Goal: Task Accomplishment & Management: Complete application form

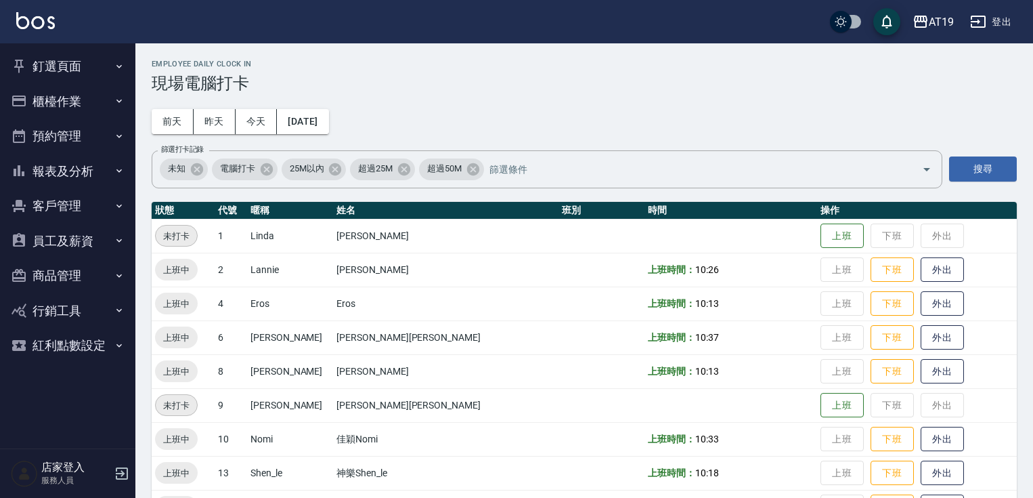
scroll to position [15, 0]
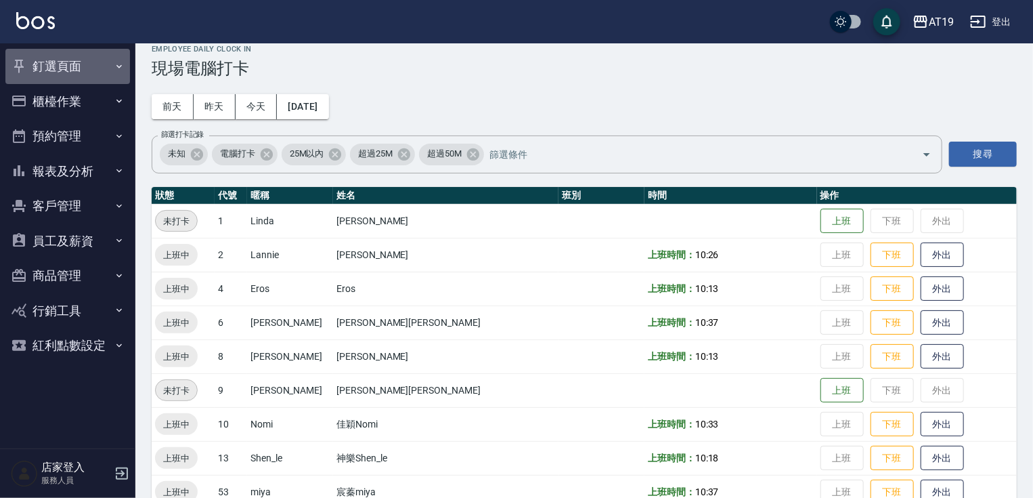
click at [37, 64] on button "釘選頁面" at bounding box center [67, 66] width 125 height 35
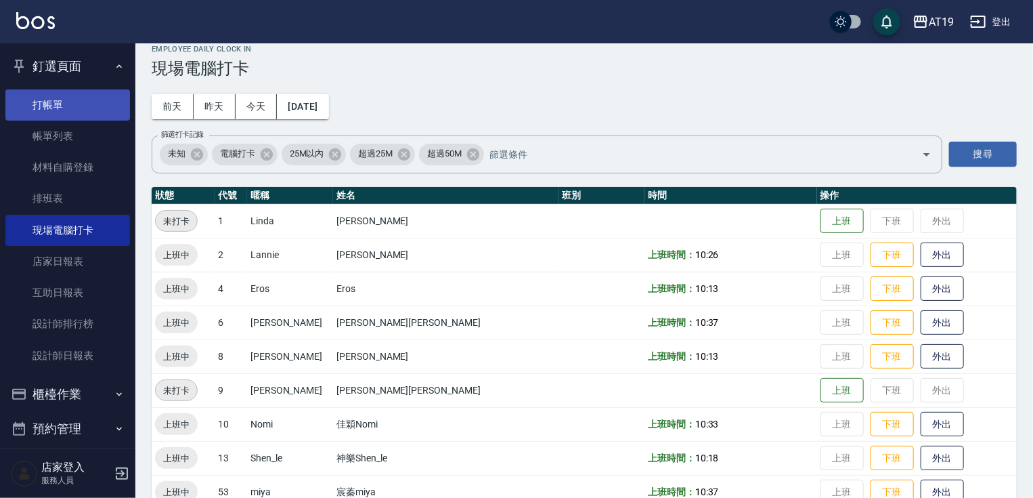
click at [46, 93] on link "打帳單" at bounding box center [67, 104] width 125 height 31
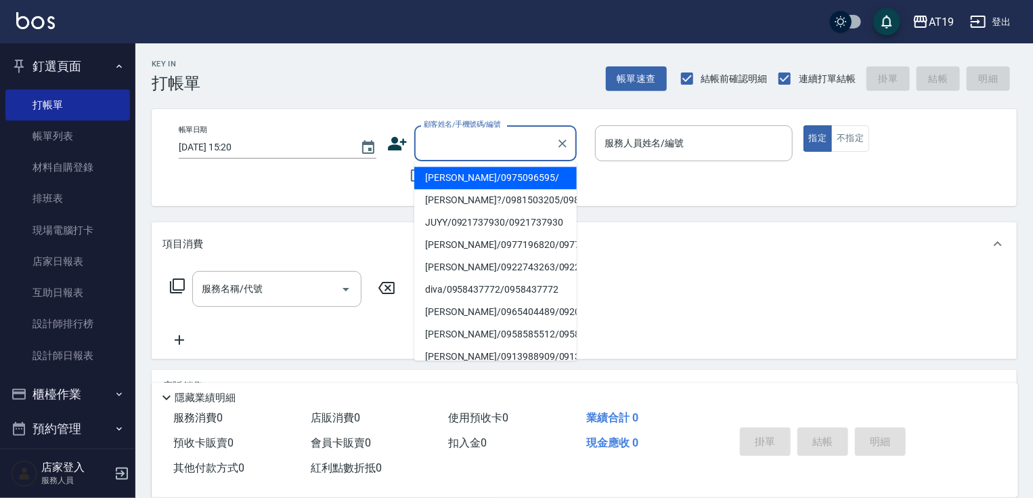
drag, startPoint x: 457, startPoint y: 152, endPoint x: 473, endPoint y: 95, distance: 59.2
click at [457, 149] on input "顧客姓名/手機號碼/編號" at bounding box center [485, 143] width 130 height 24
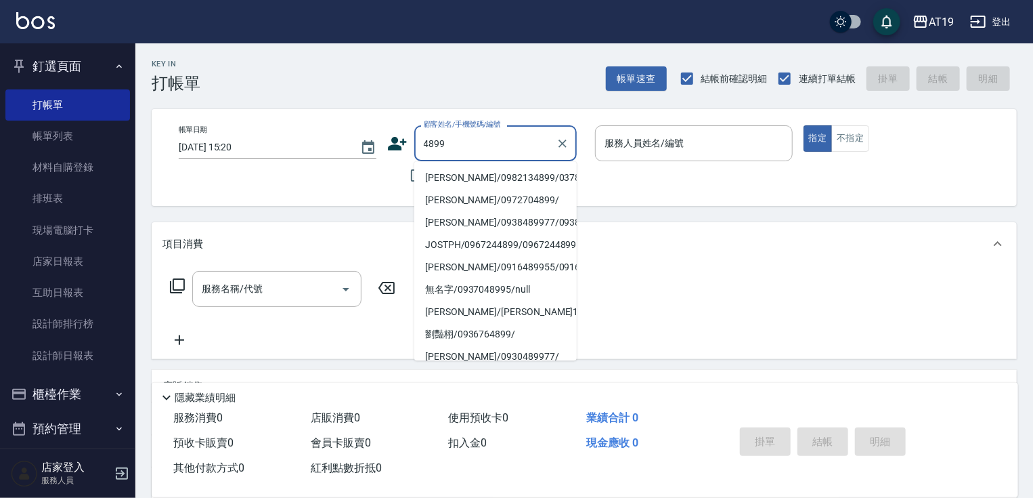
type input "[PERSON_NAME]/0982134899/03782"
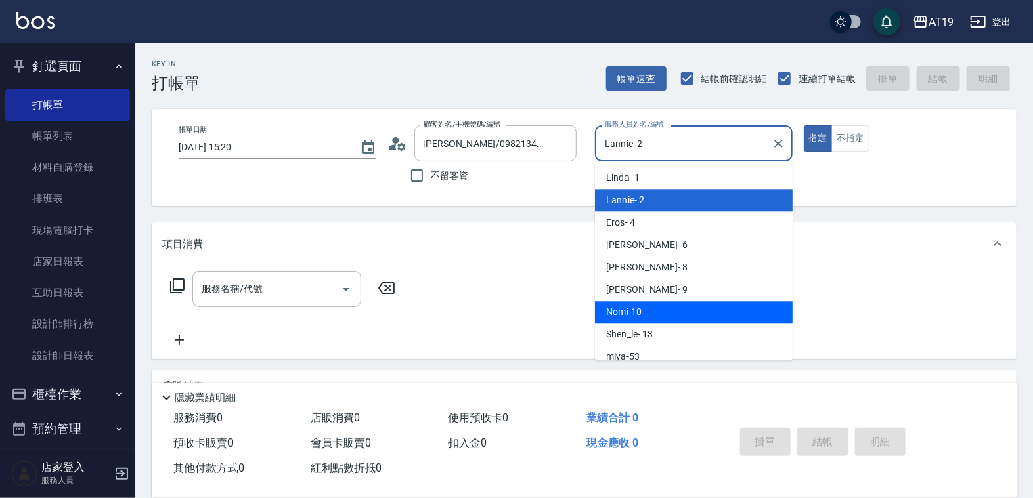
type input "Nomi-10"
type button "true"
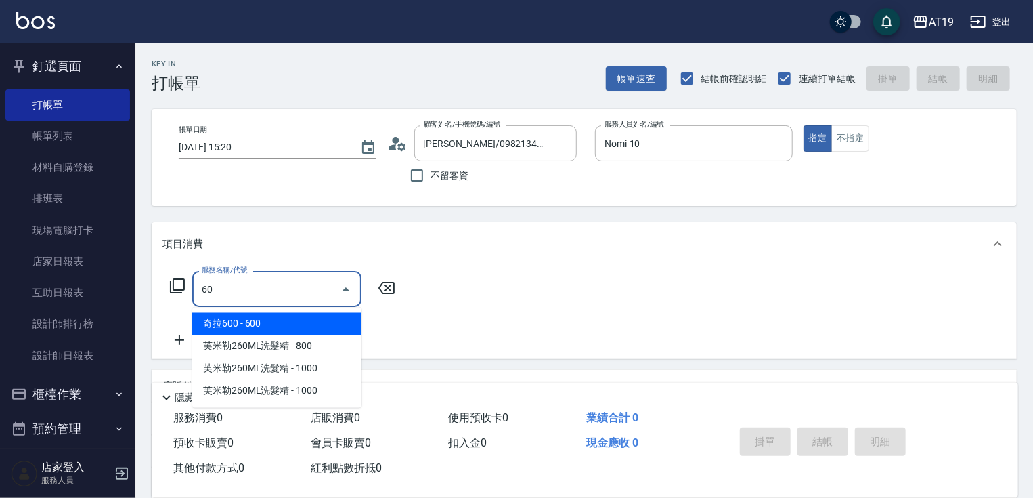
type input "601"
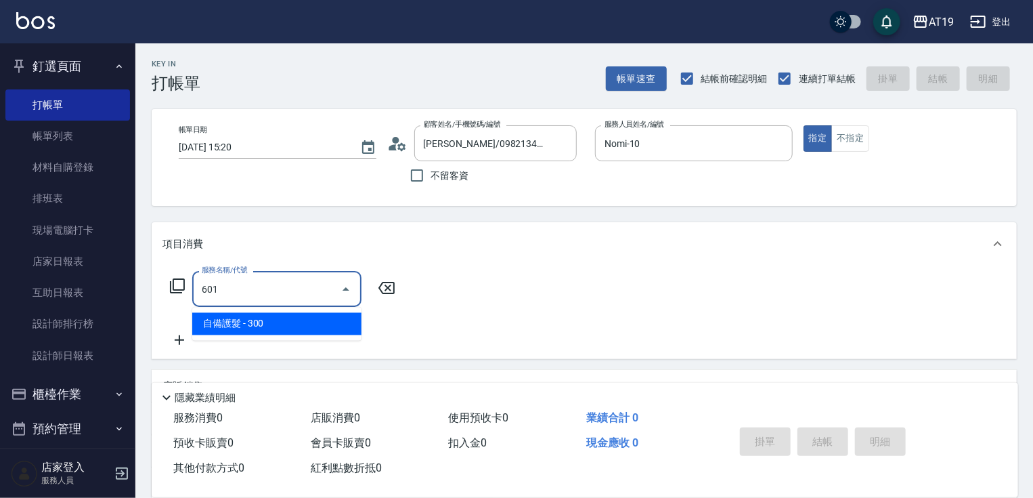
type input "30"
type input "自備護髮(601)"
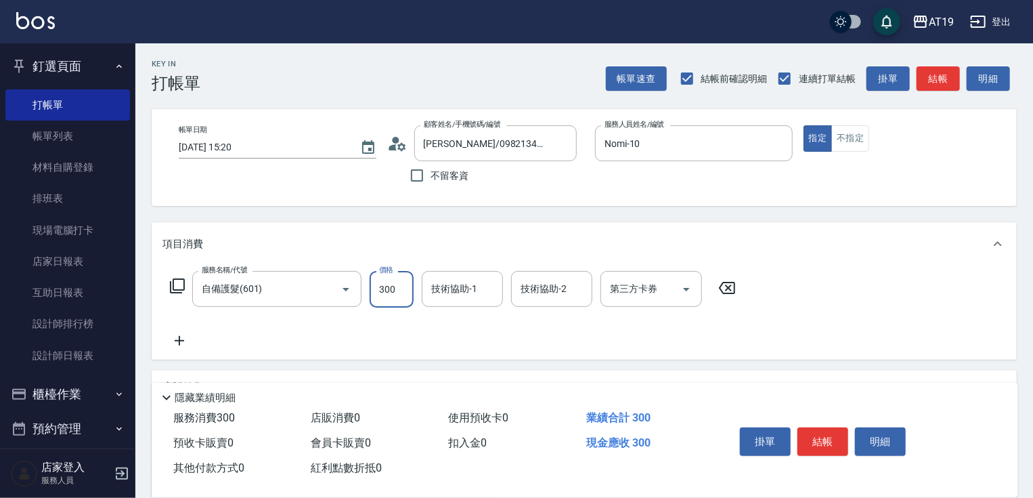
type input "1"
type input "0"
type input "100"
type input "1000"
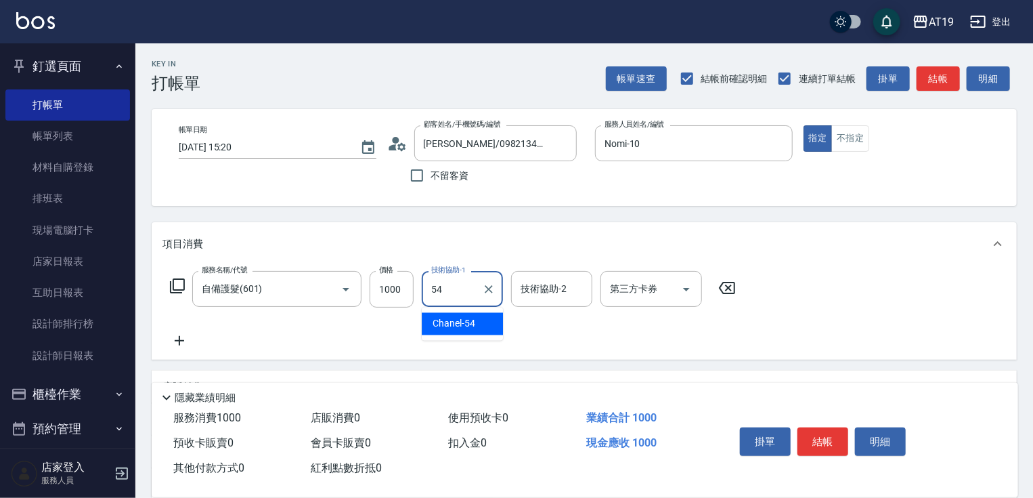
type input "Chanel-54"
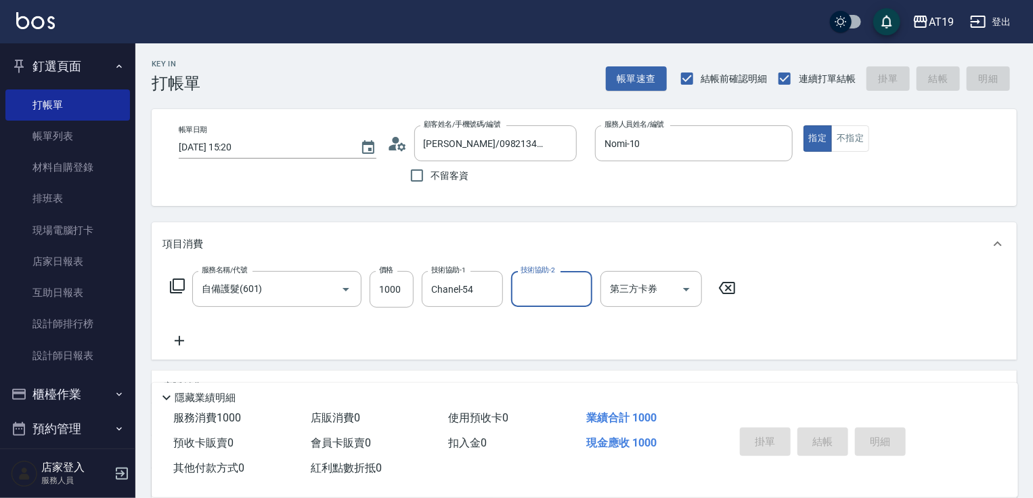
type input "0"
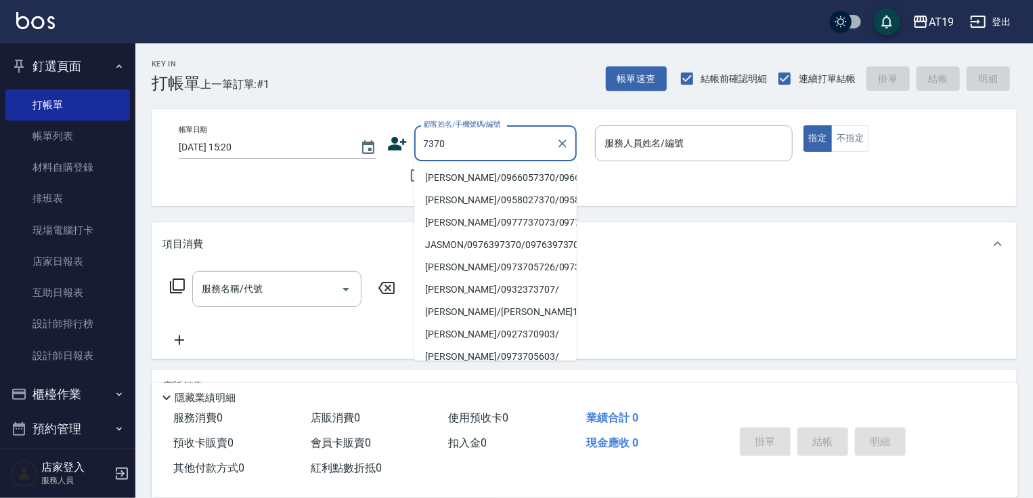
type input "[PERSON_NAME]/0966057370/09660573700966057370"
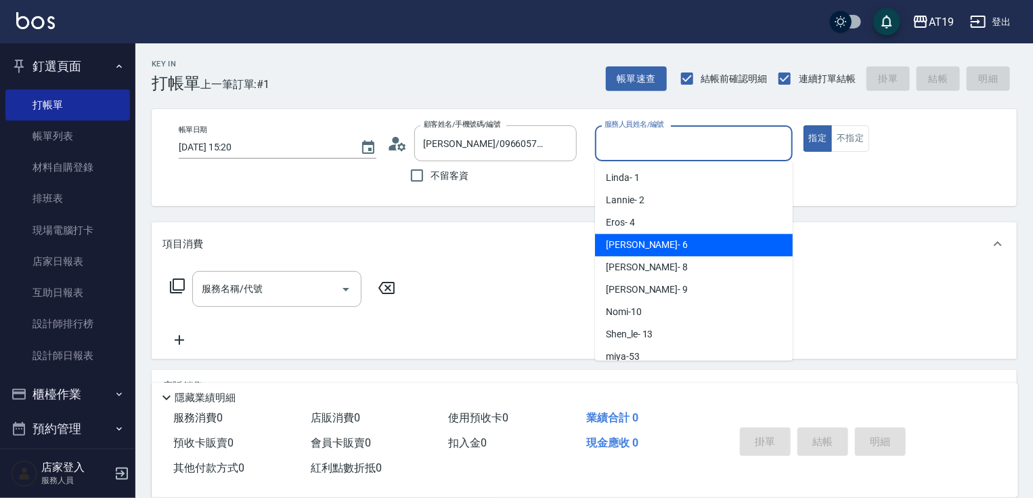
type input "[PERSON_NAME]- 6"
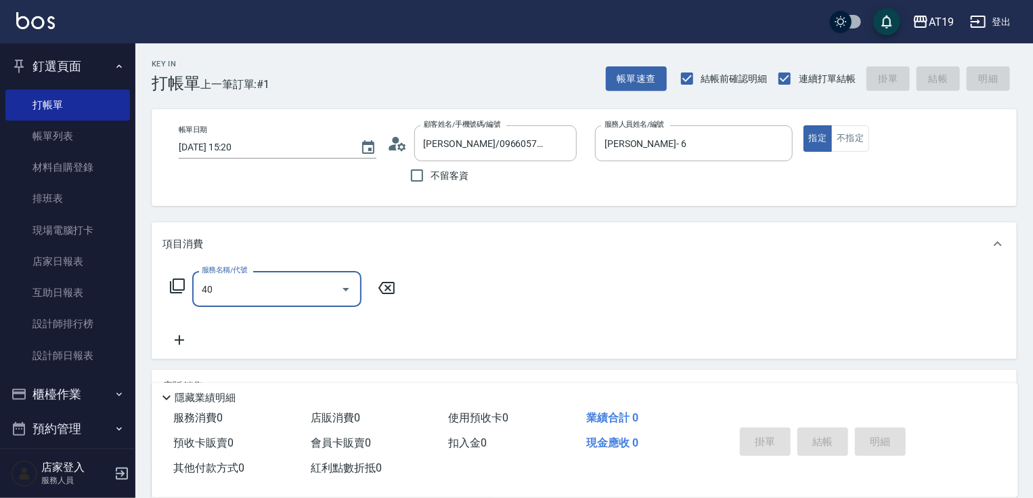
type input "401"
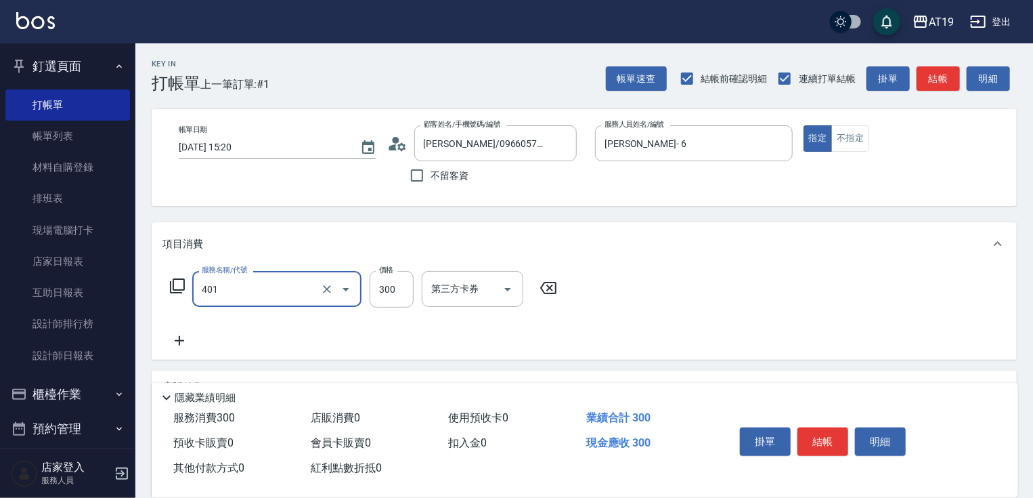
type input "30"
type input "剪髮(401)"
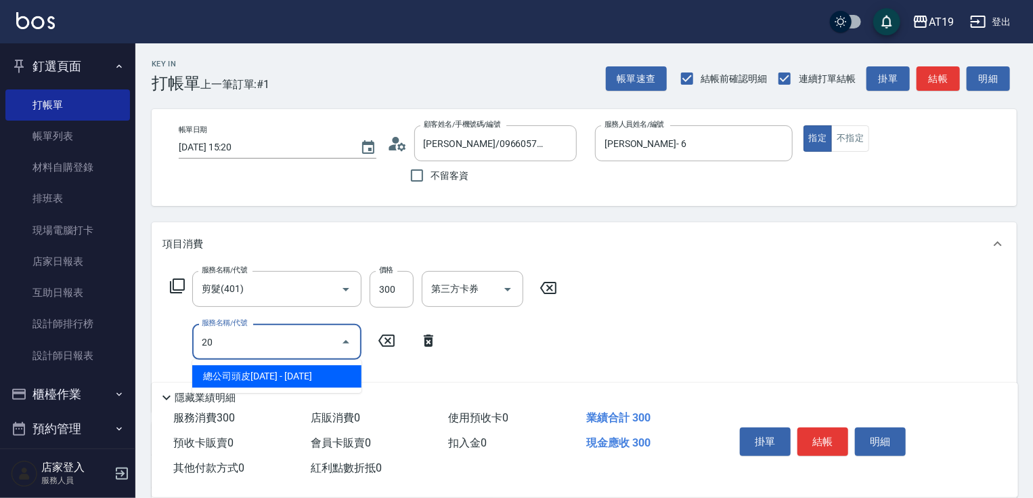
type input "201"
type input "60"
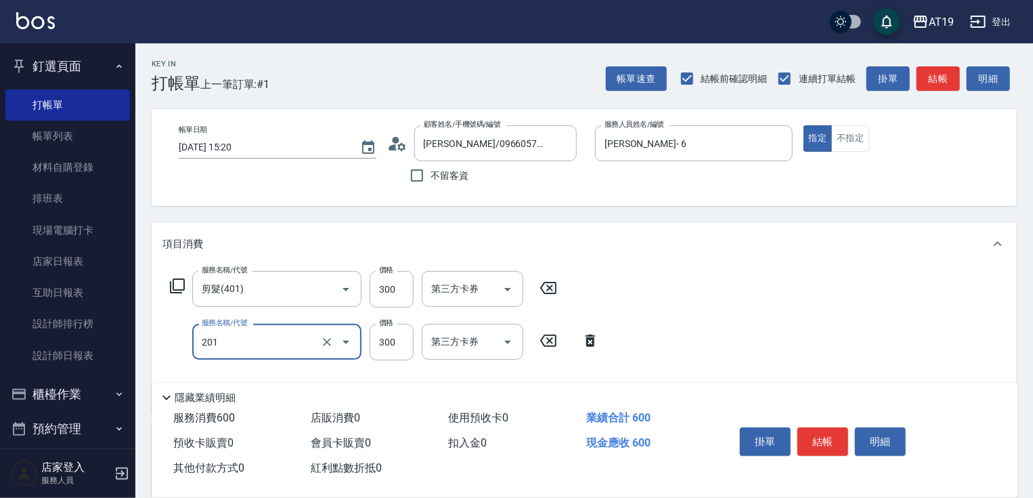
type input "洗髮(201)"
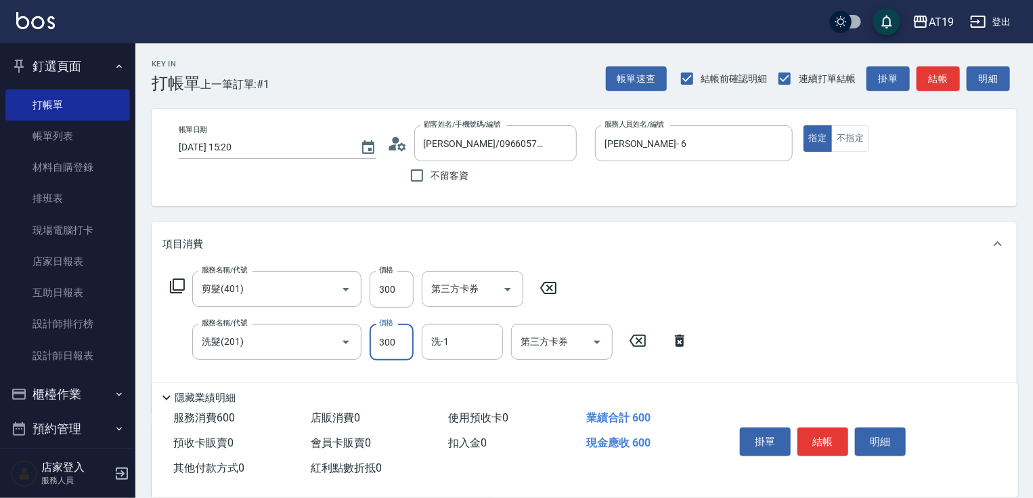
type input "30"
type input "200"
type input "50"
type input "200"
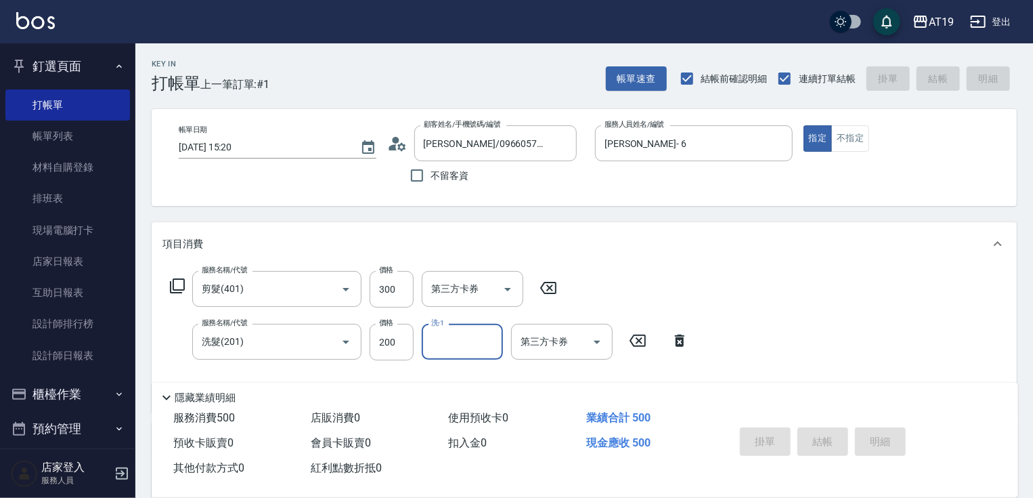
type input "[DATE] 15:21"
type input "0"
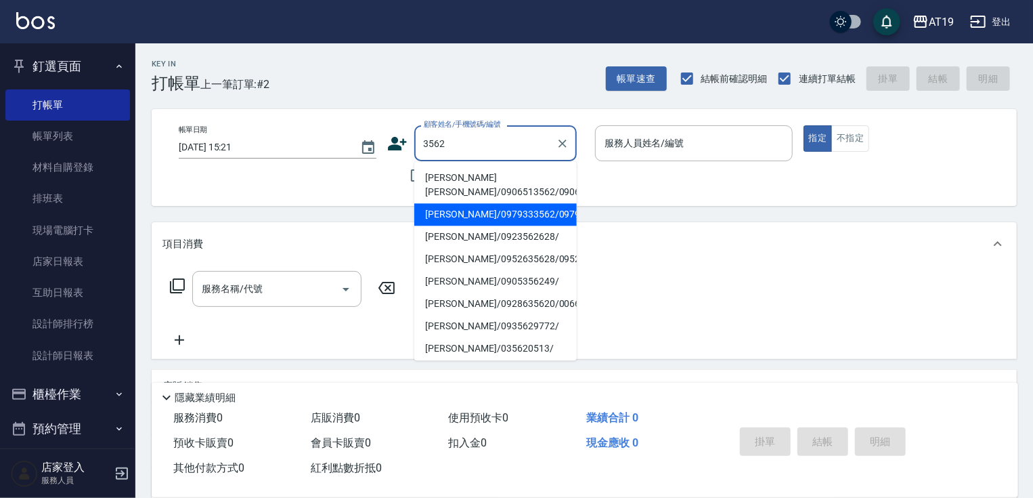
type input "[PERSON_NAME]/0979333562/0979333562"
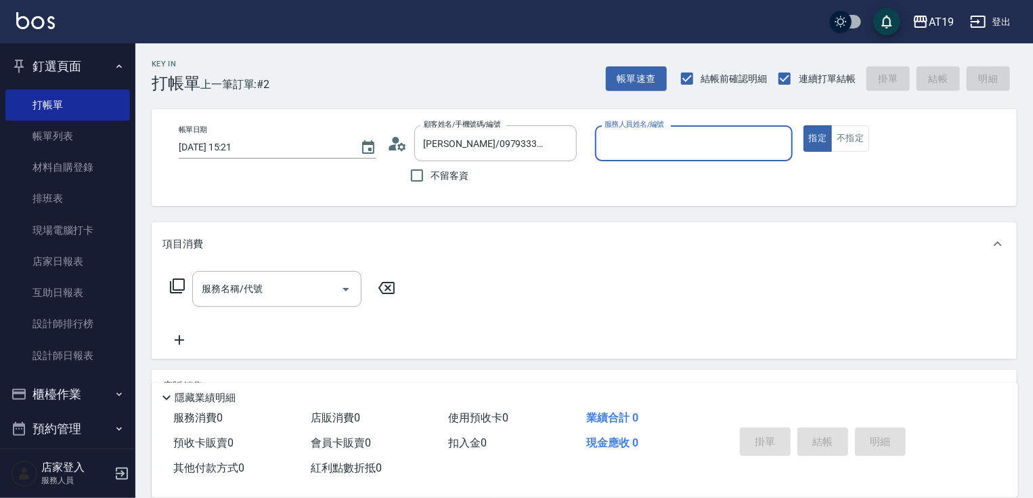
type input "Shen_le- 13"
click at [804, 125] on button "指定" at bounding box center [818, 138] width 29 height 26
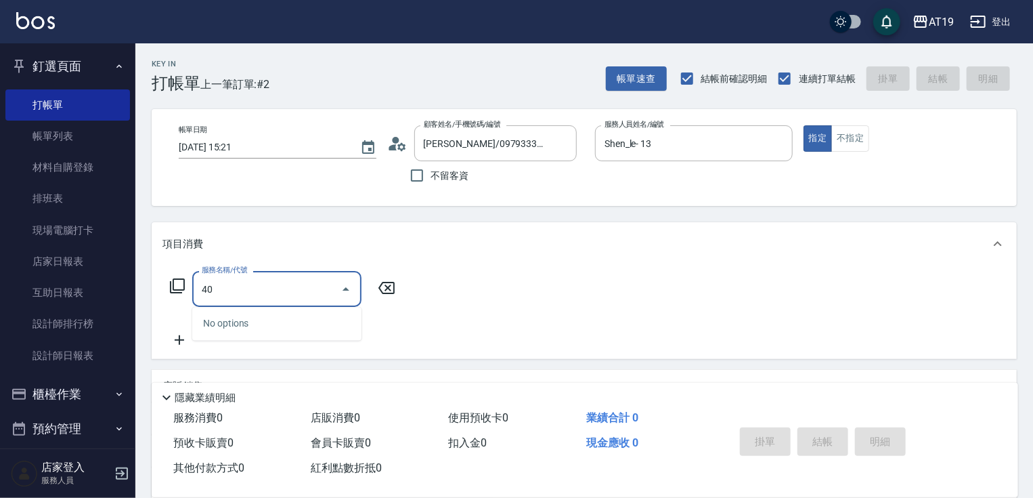
type input "401"
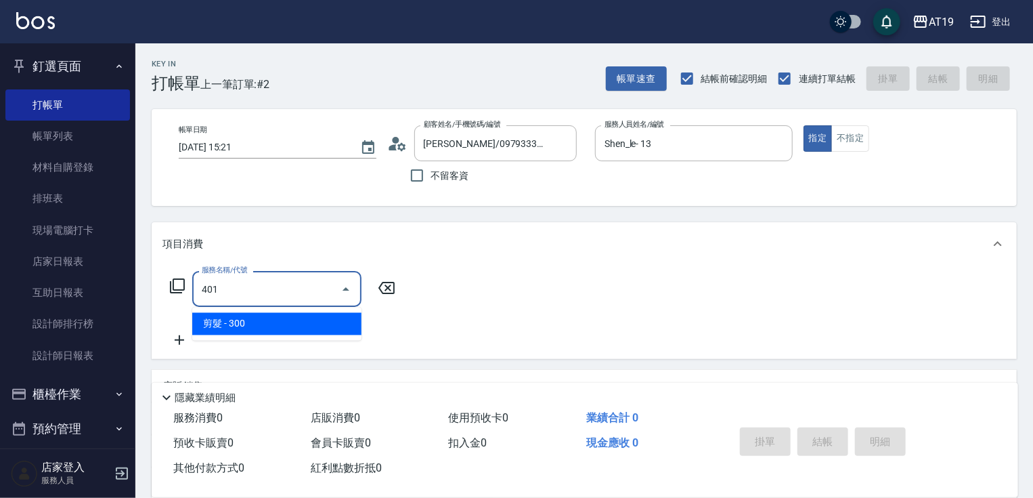
type input "30"
type input "剪髮(401)"
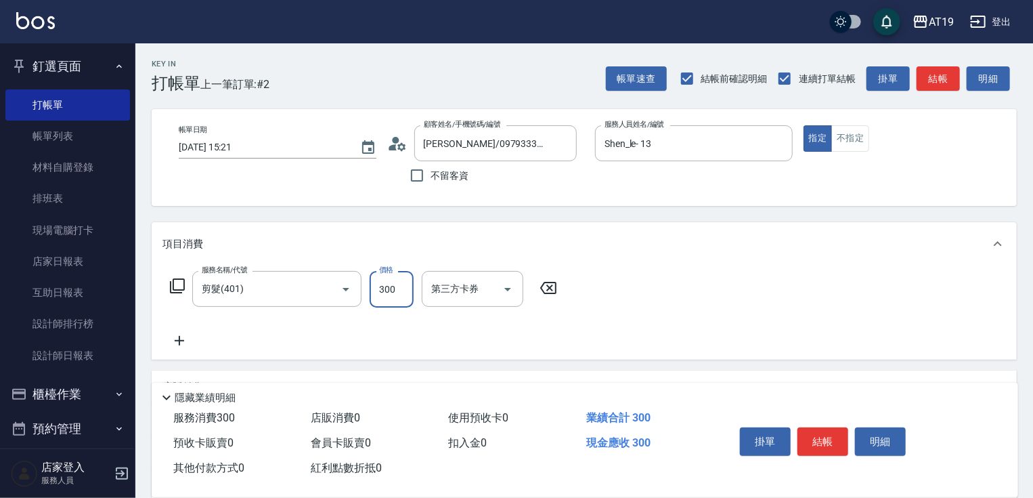
type input "0"
type input "40"
type input "400"
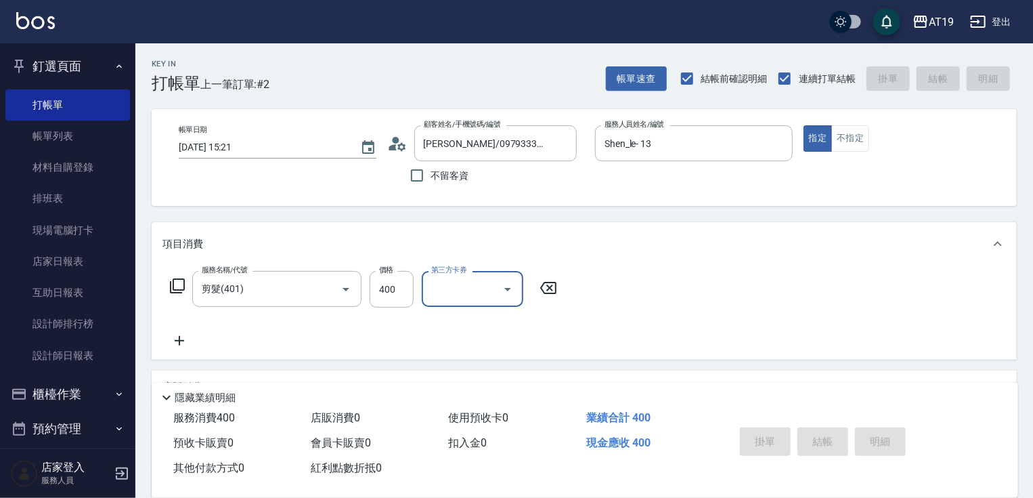
type input "0"
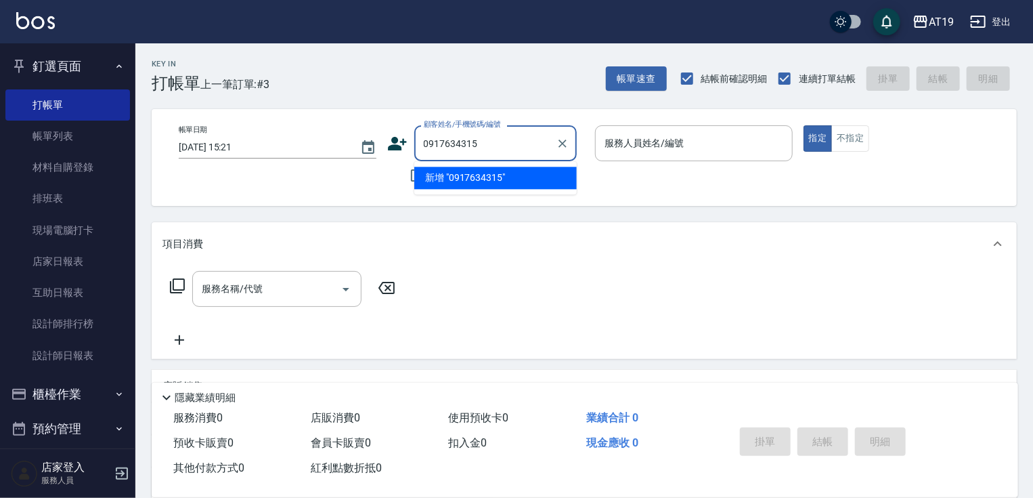
type input "0917634315"
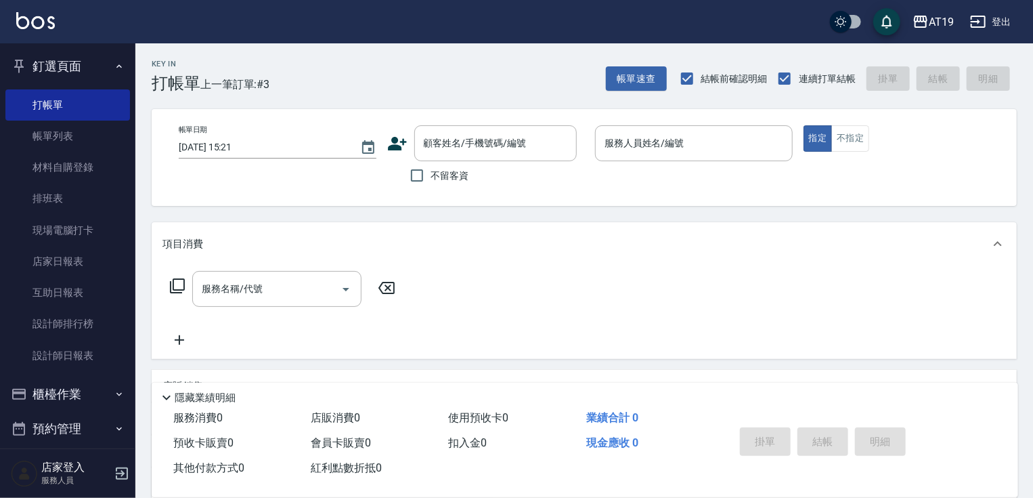
click at [394, 147] on icon at bounding box center [397, 144] width 19 height 14
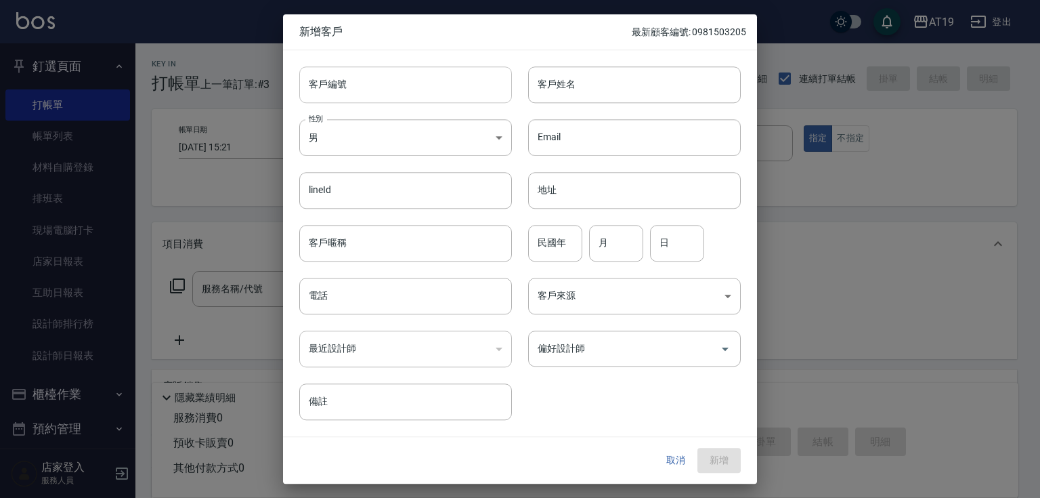
click at [412, 83] on input "客戶編號" at bounding box center [405, 84] width 213 height 37
paste input "0917634315"
type input "0917634315"
click at [385, 297] on input "電話" at bounding box center [405, 296] width 213 height 37
paste input "0917634315"
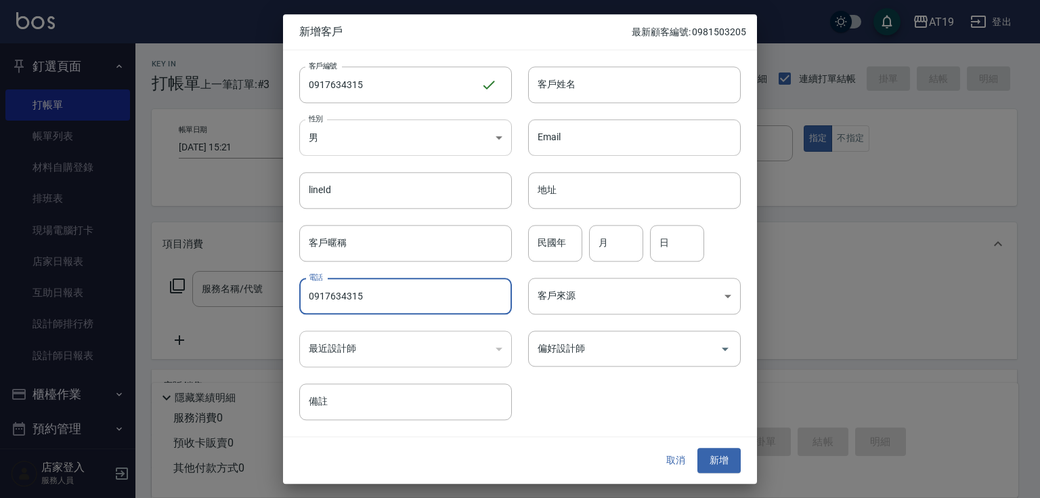
type input "0917634315"
click at [366, 150] on body "AT19 登出 釘選頁面 打帳單 帳單列表 材料自購登錄 排班表 現場電腦打卡 店家日報表 互助日報表 設計師排行榜 設計師日報表 櫃檯作業 打帳單 帳單列表…" at bounding box center [520, 346] width 1040 height 693
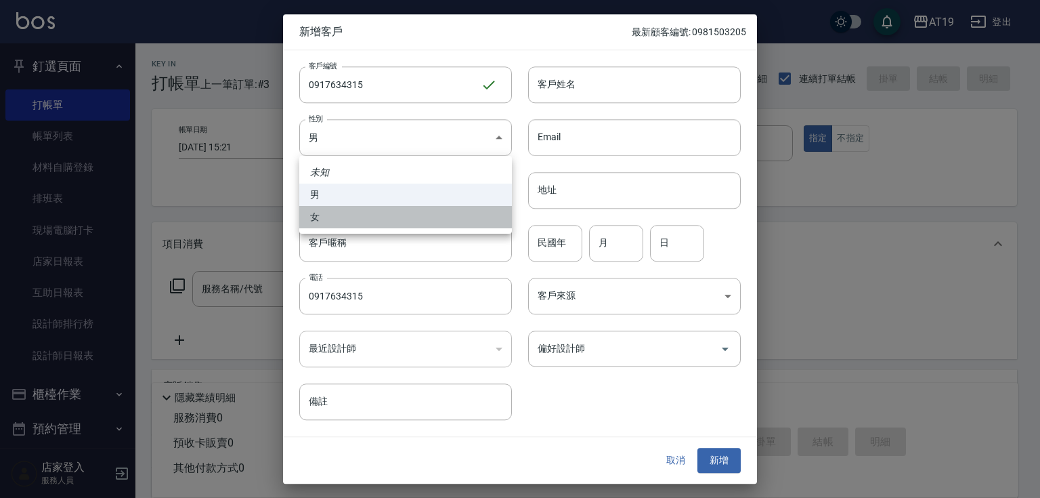
drag, startPoint x: 379, startPoint y: 214, endPoint x: 427, endPoint y: 183, distance: 57.3
click at [381, 213] on li "女" at bounding box center [405, 217] width 213 height 22
type input "[DEMOGRAPHIC_DATA]"
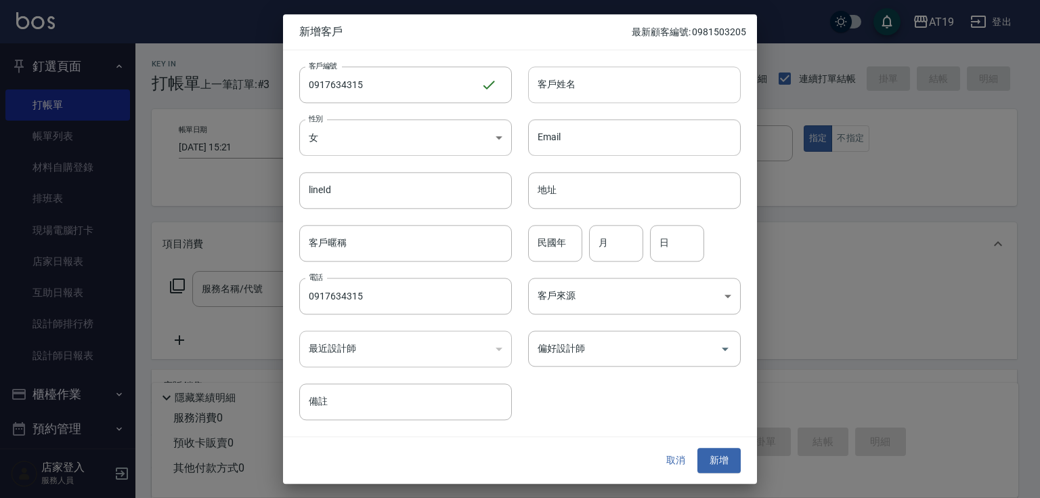
drag, startPoint x: 559, startPoint y: 89, endPoint x: 552, endPoint y: 79, distance: 13.1
click at [559, 89] on input "客戶姓名" at bounding box center [634, 84] width 213 height 37
type input "5"
type input "張?慈"
type input "01"
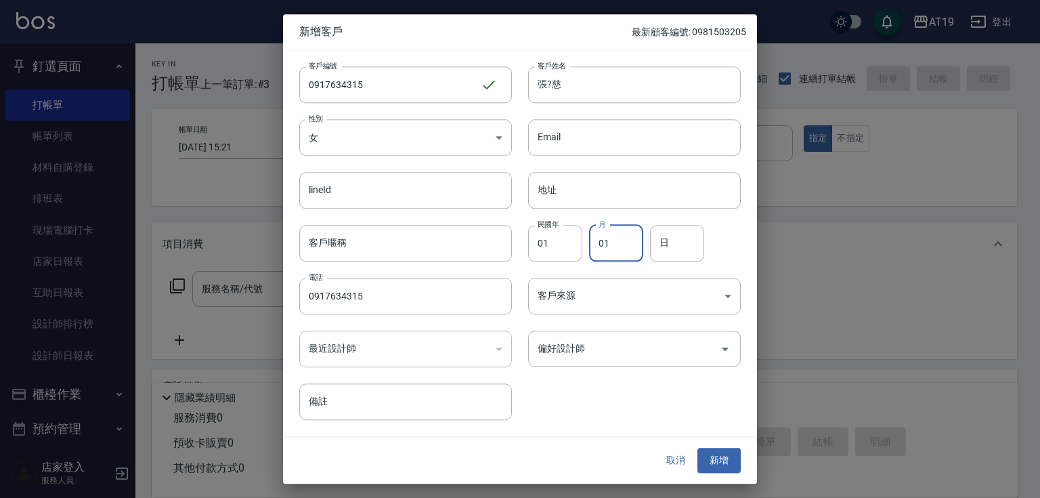
type input "01"
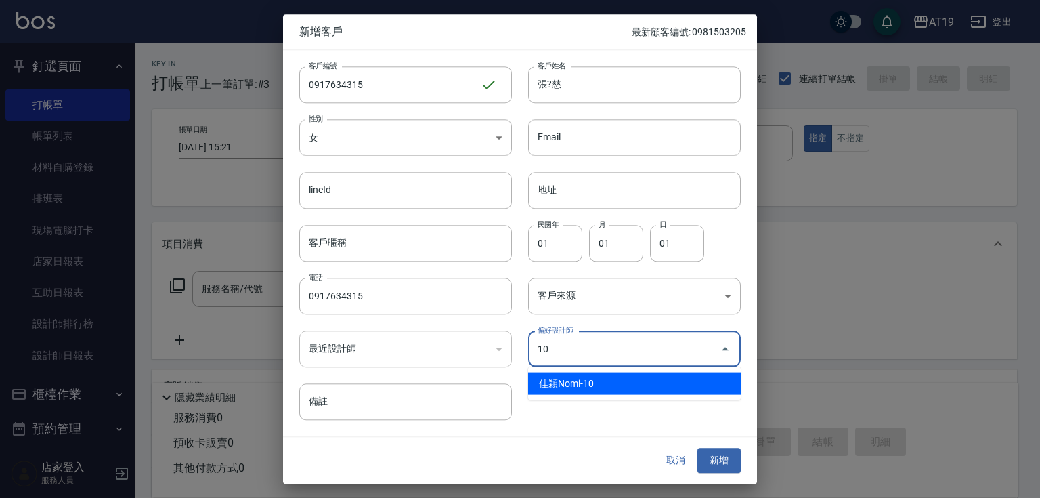
type input "佳穎Nomi"
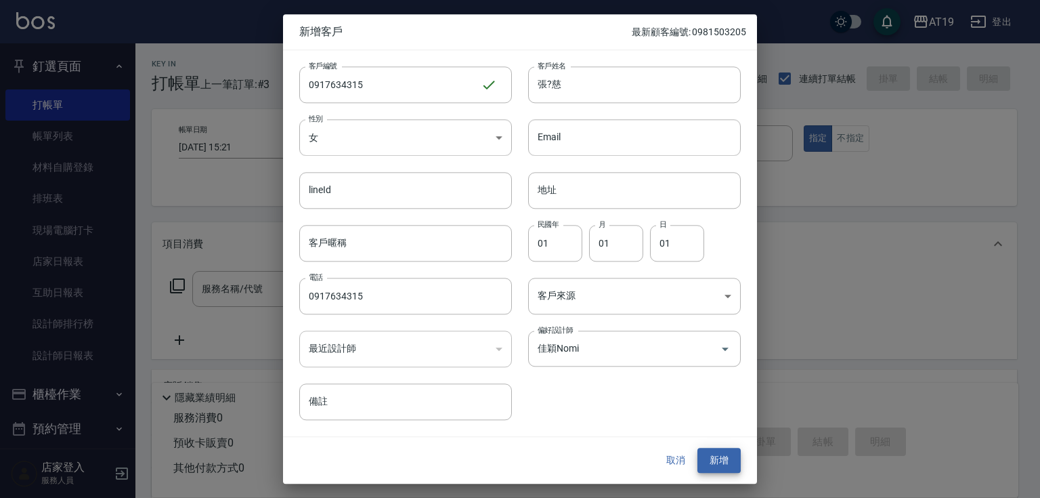
click at [697, 448] on button "新增" at bounding box center [718, 460] width 43 height 25
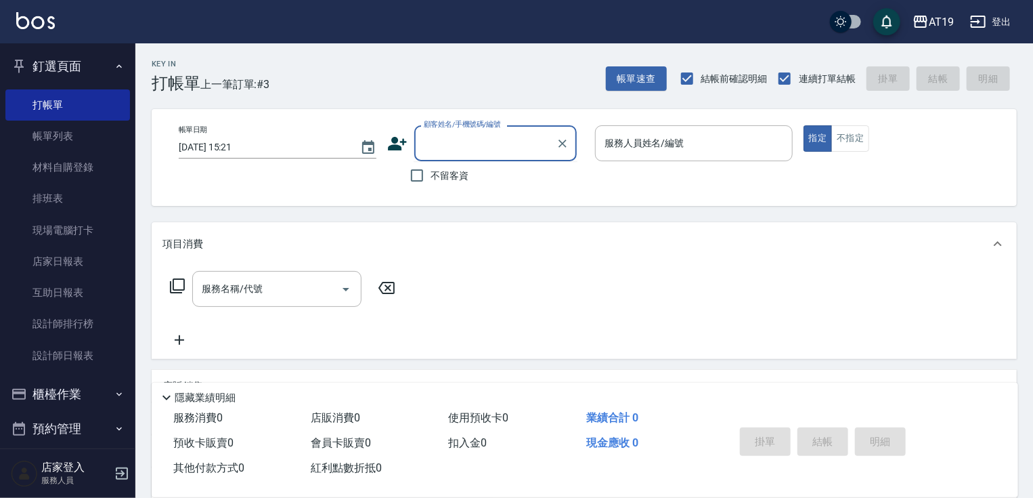
drag, startPoint x: 501, startPoint y: 152, endPoint x: 506, endPoint y: 130, distance: 22.3
click at [503, 147] on input "顧客姓名/手機號碼/編號" at bounding box center [485, 143] width 130 height 24
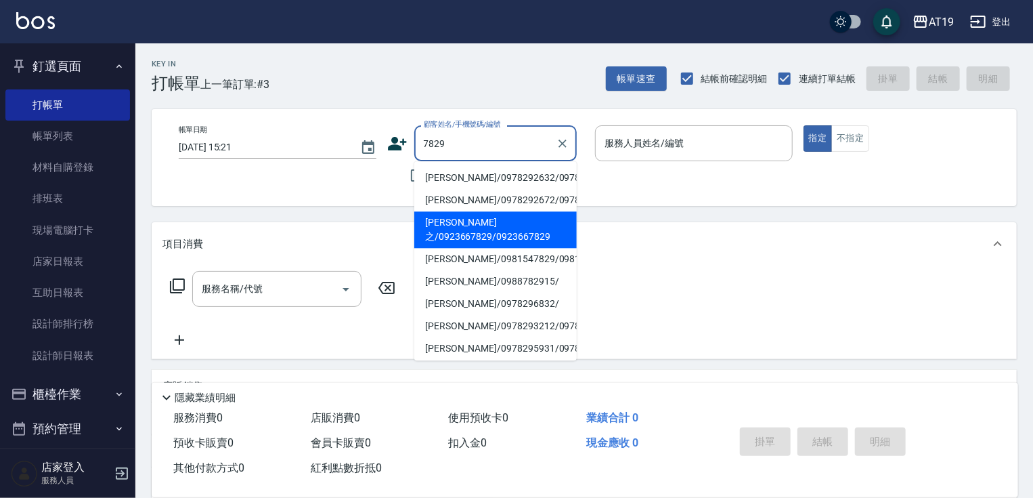
type input "[PERSON_NAME]之/0923667829/0923667829"
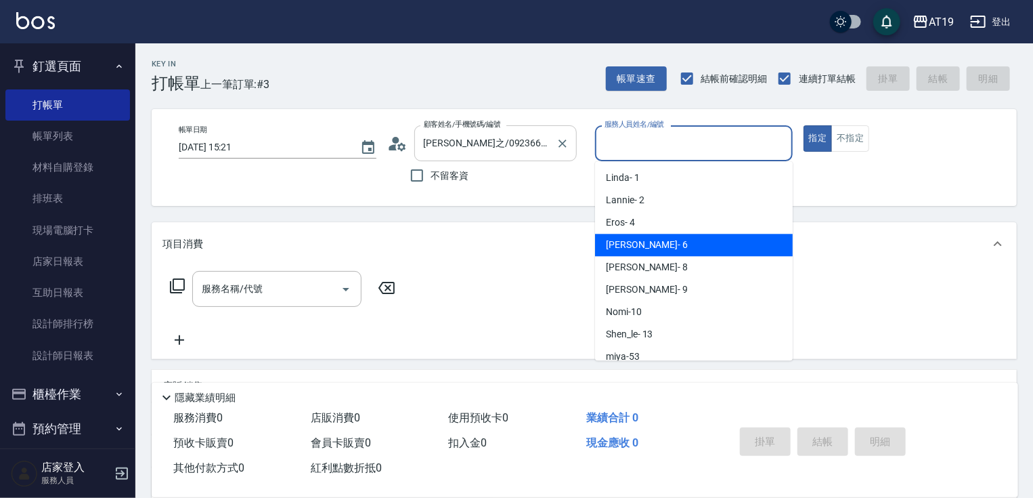
type input "[PERSON_NAME]- 6"
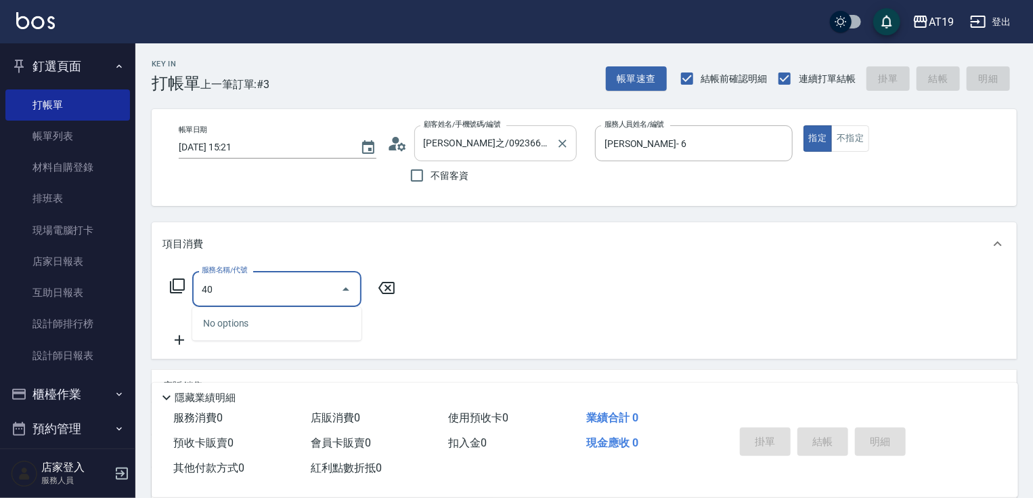
type input "401"
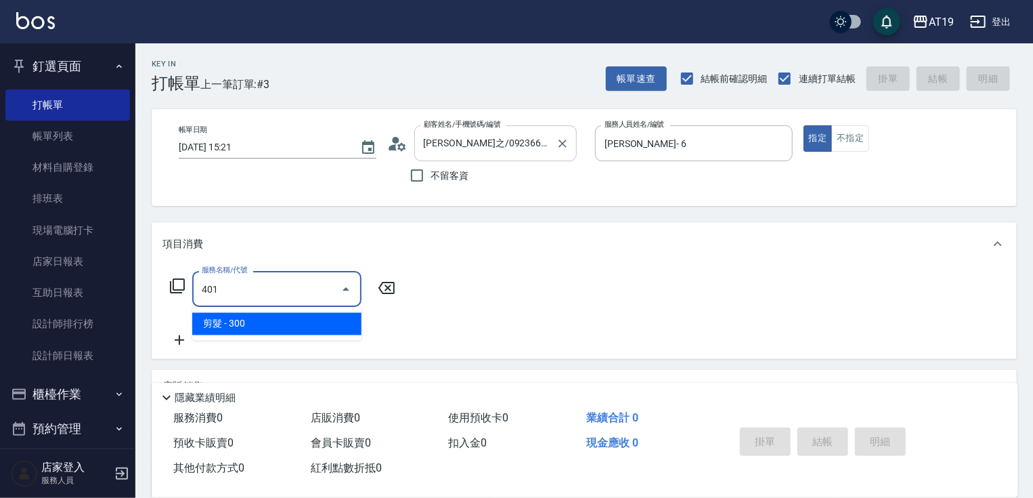
type input "30"
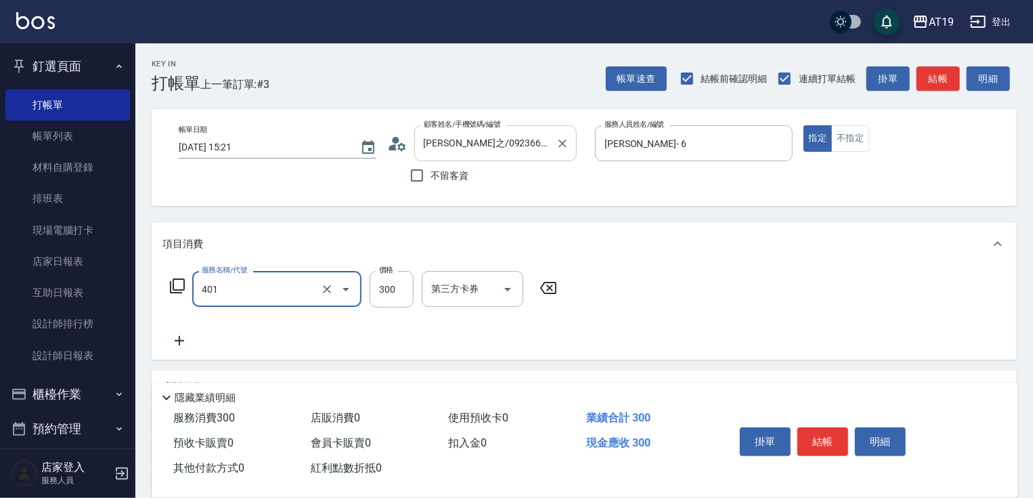
type input "剪髮(401)"
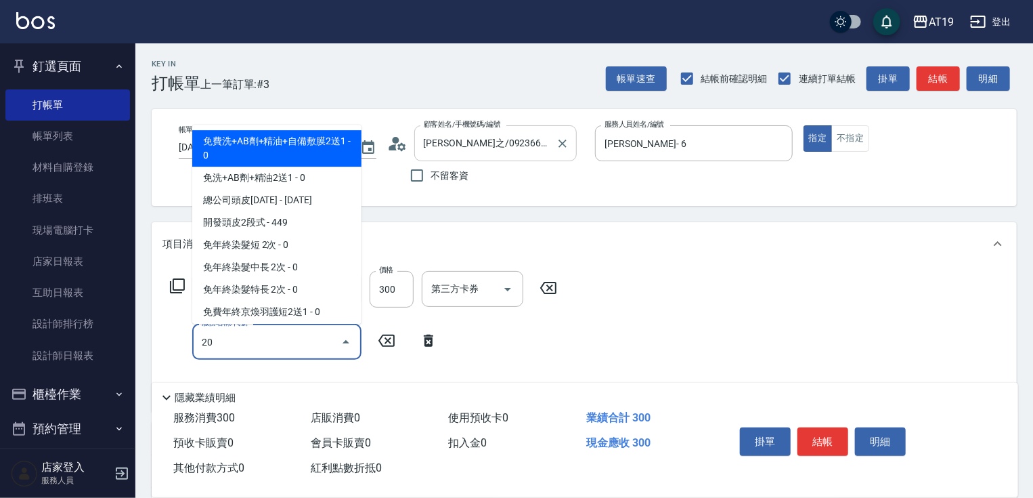
type input "201"
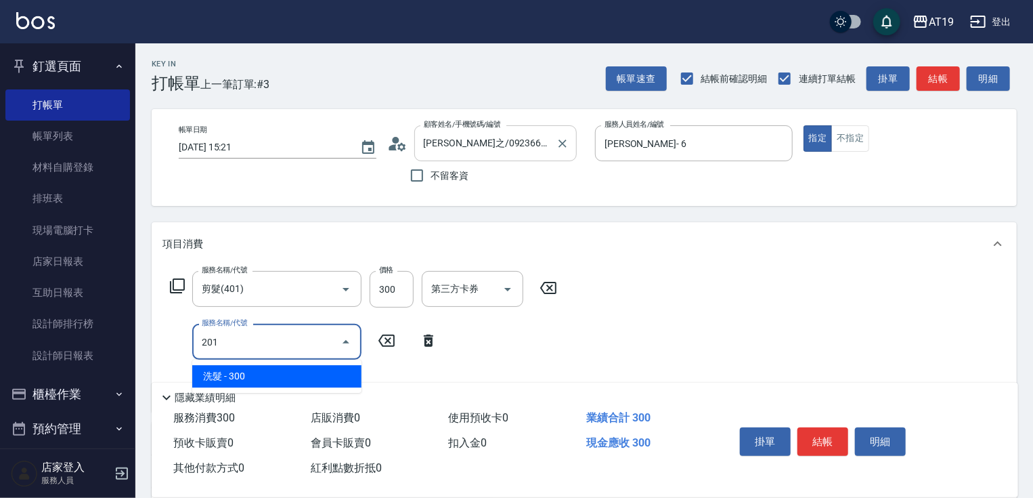
type input "60"
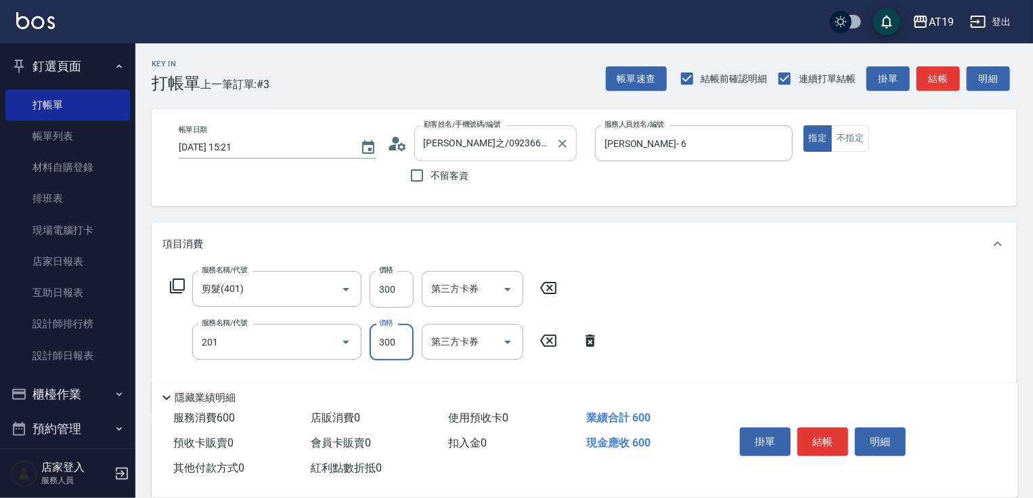
type input "洗髮(201)"
type input "30"
type input "200"
type input "50"
type input "200"
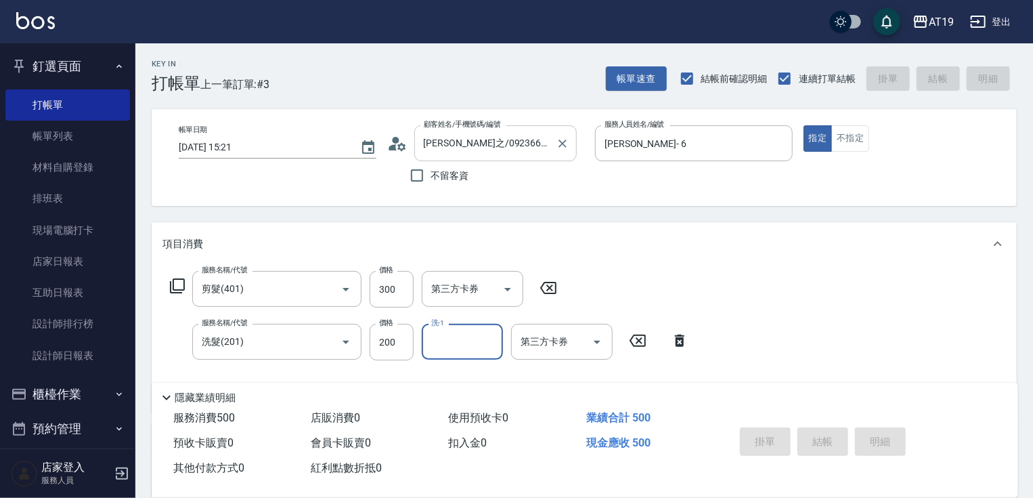
type input "[DATE] 15:22"
type input "0"
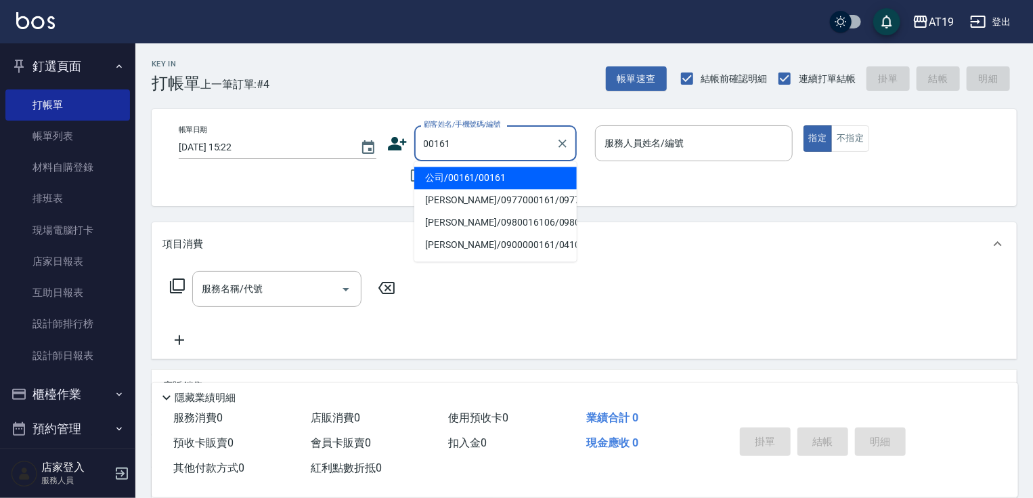
type input "公司/00161/00161"
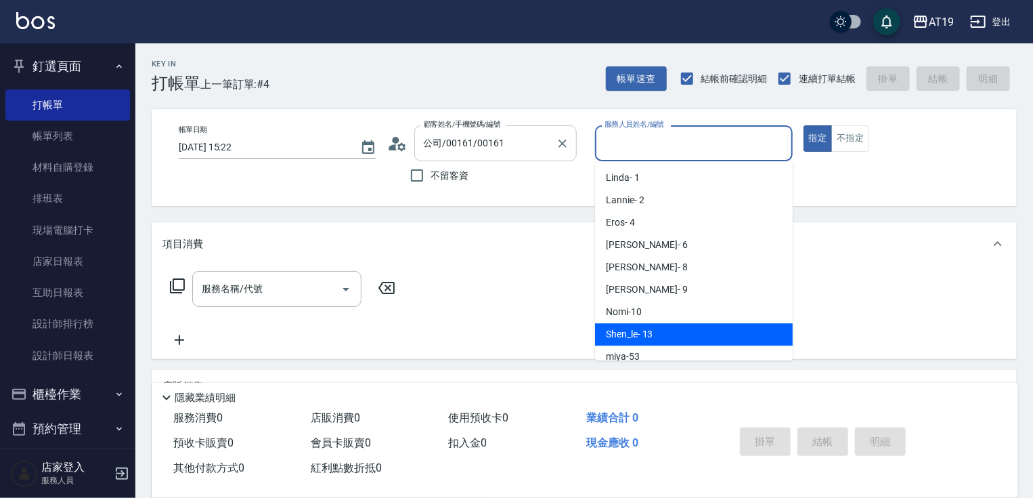
type input "Shen_le- 13"
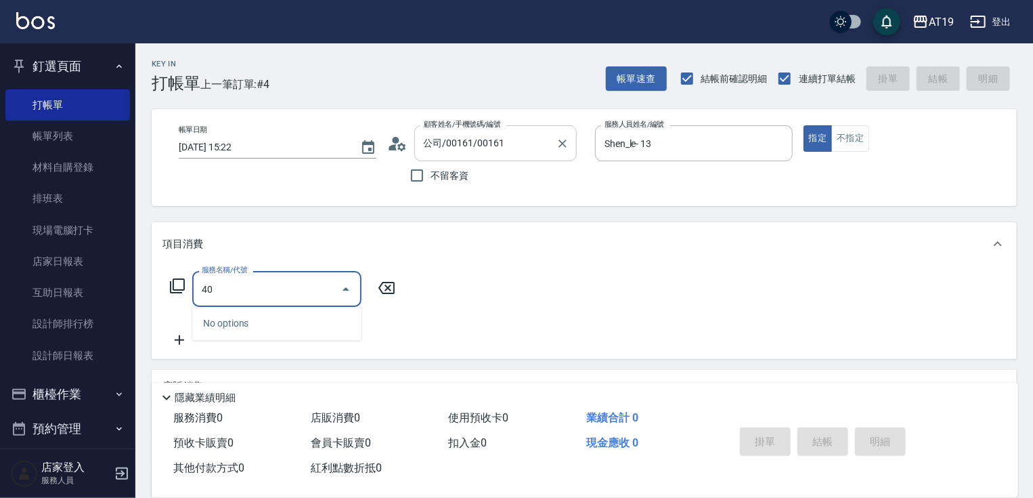
type input "401"
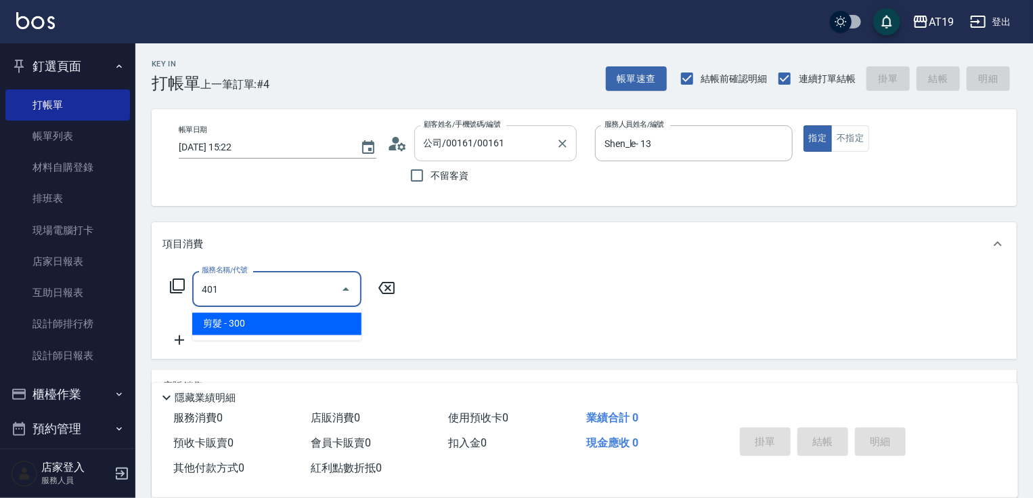
type input "30"
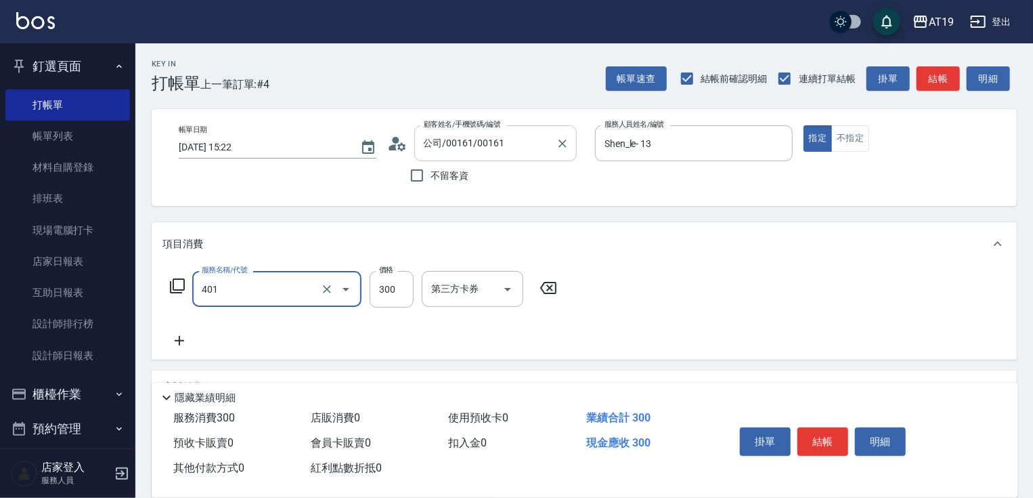
type input "剪髮(401)"
type input "0"
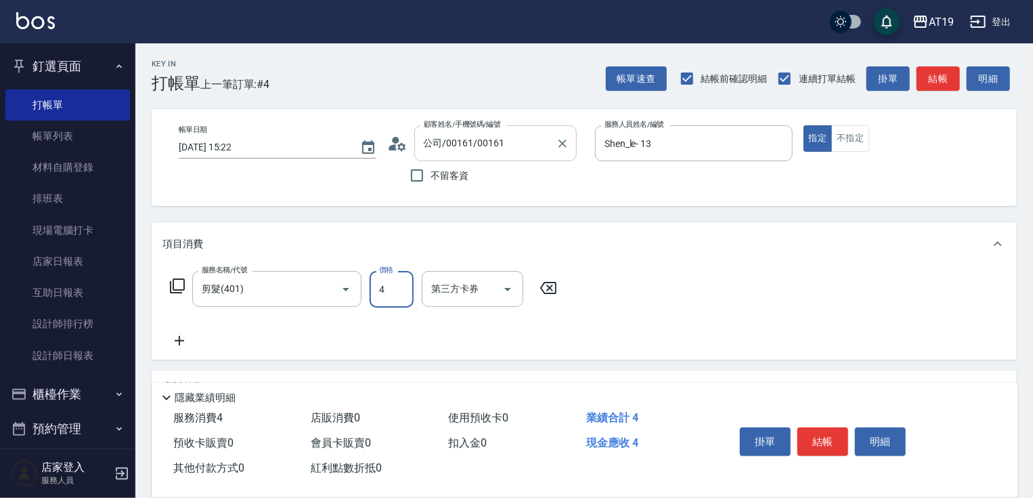
type input "40"
type input "400"
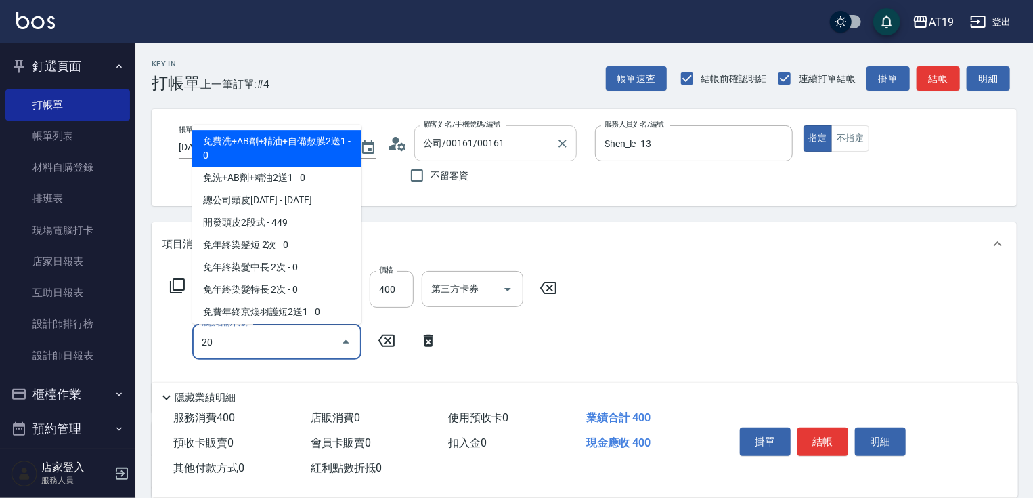
type input "201"
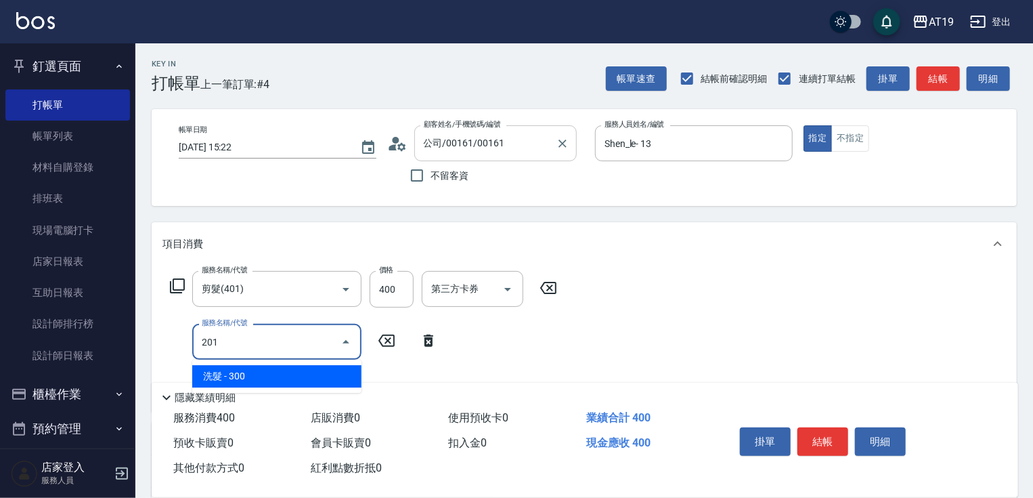
type input "70"
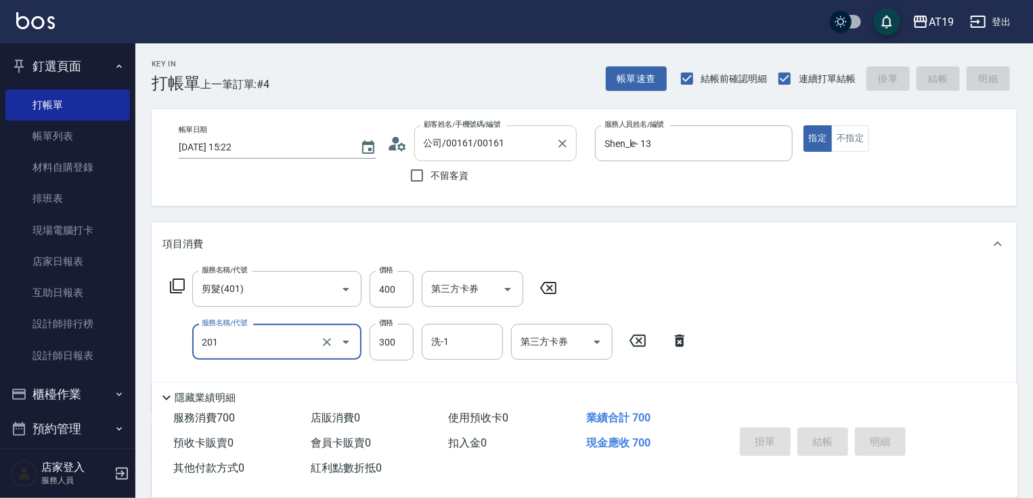
type input "[DATE] 15:23"
type input "0"
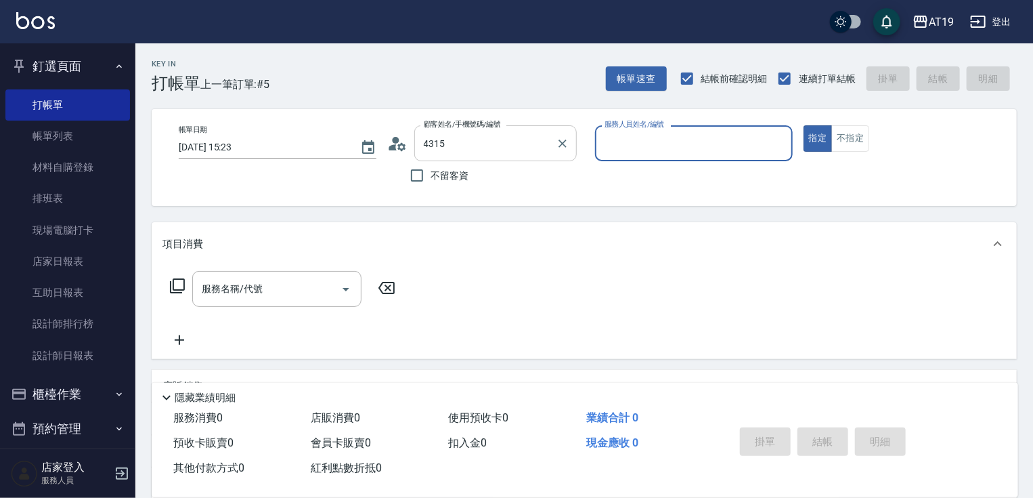
type input "張?慈/0917634315/0917634315"
type input "Nomi-10"
click at [804, 125] on button "指定" at bounding box center [818, 138] width 29 height 26
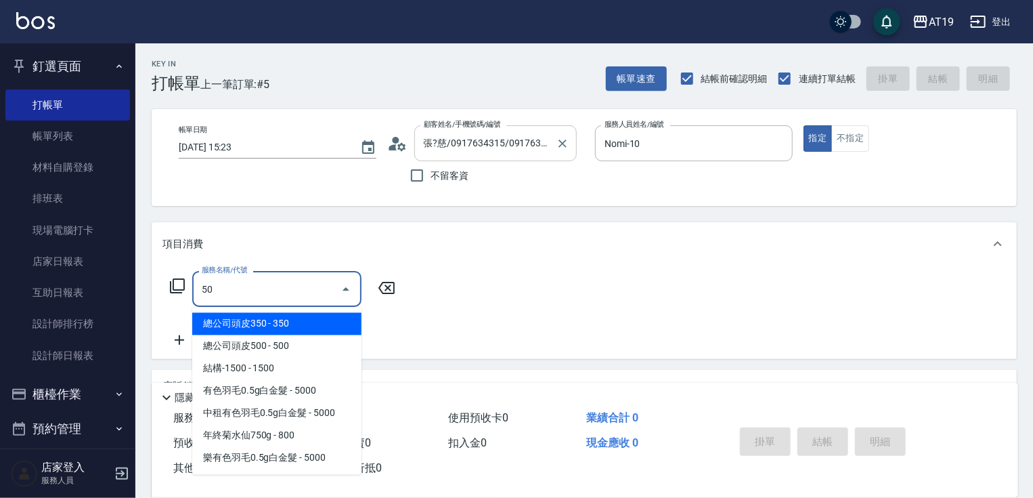
type input "501"
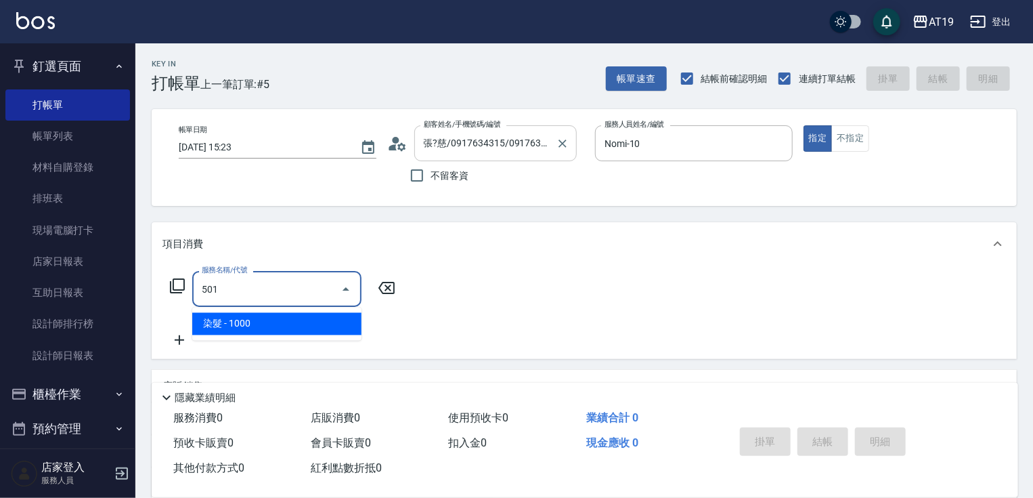
type input "100"
type input "染髮(501)"
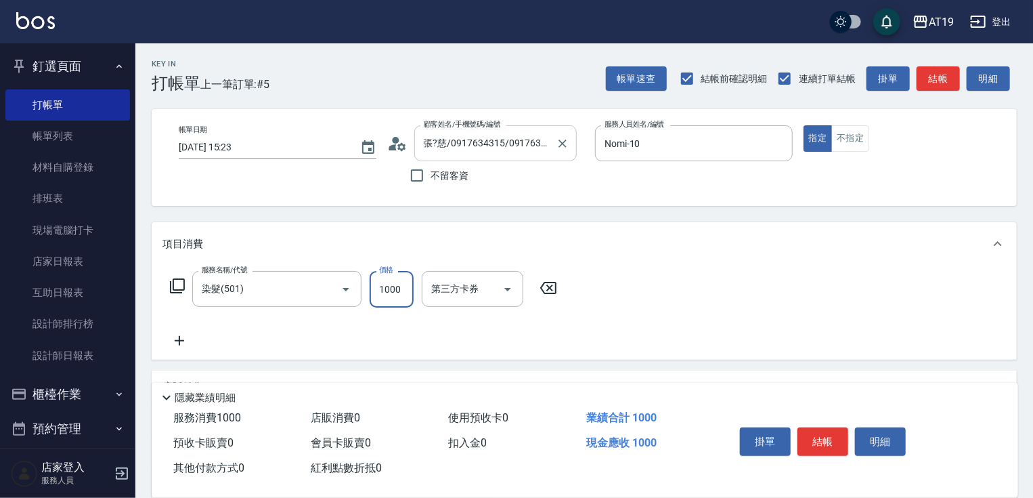
type input "1"
type input "0"
type input "11"
type input "10"
type input "118"
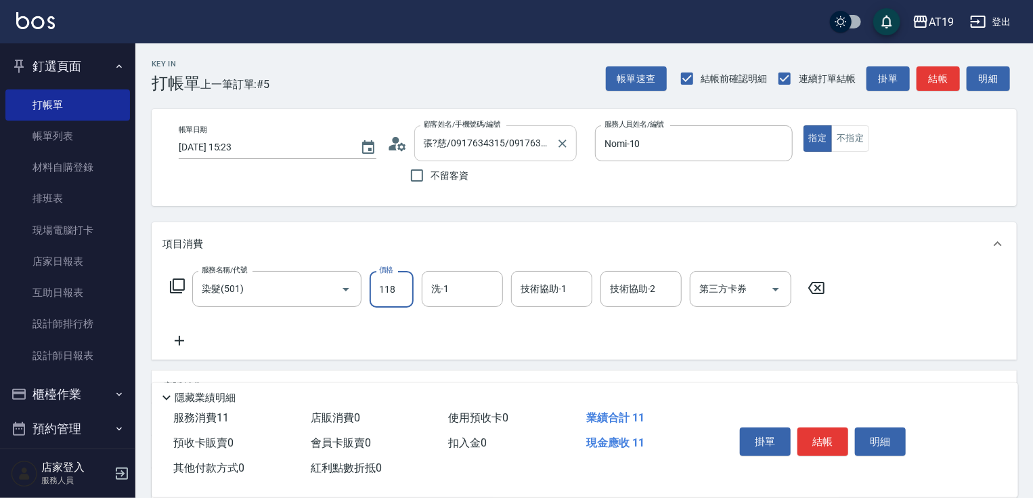
type input "110"
type input "1180"
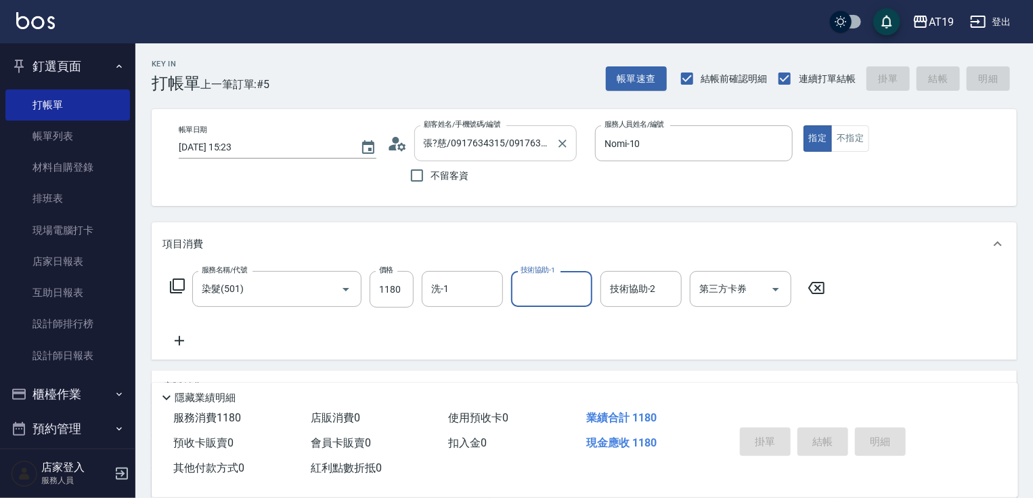
type input "0"
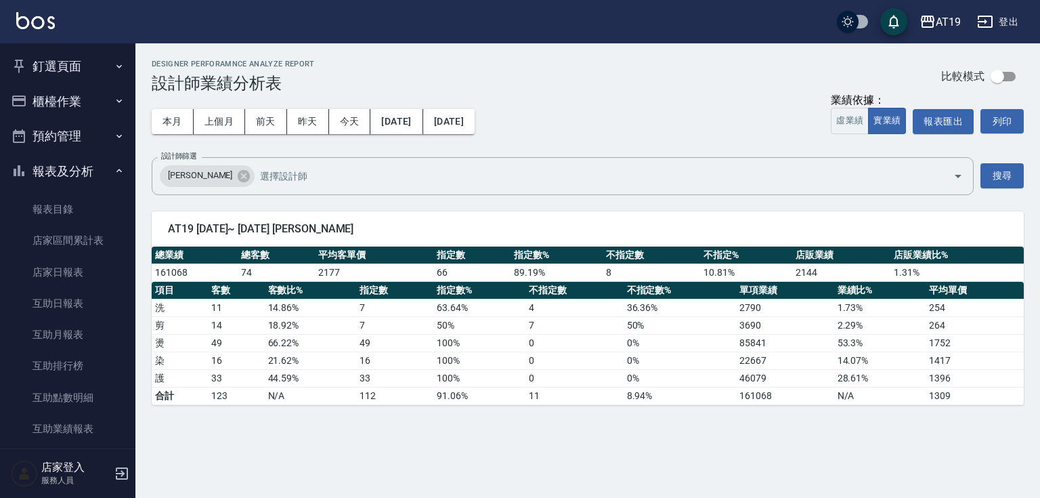
click at [60, 165] on button "報表及分析" at bounding box center [67, 171] width 125 height 35
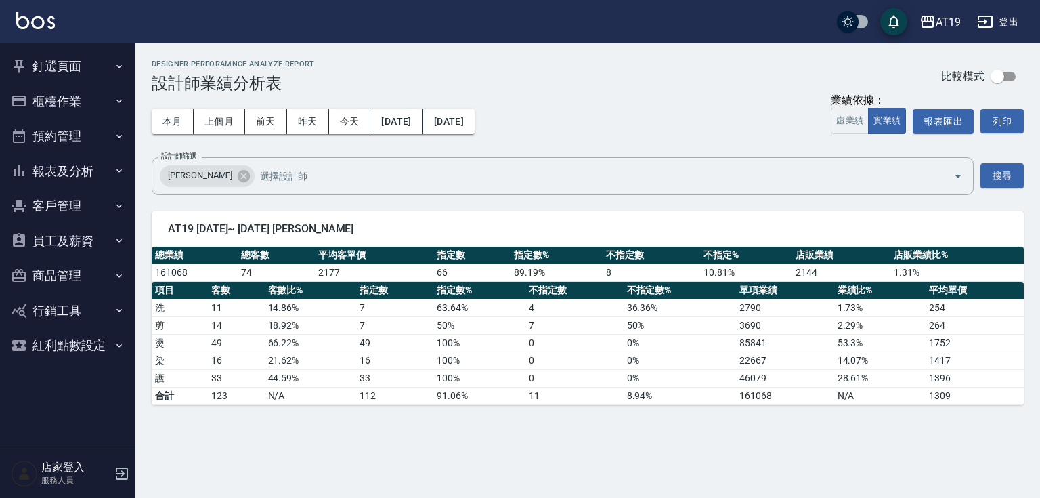
click at [68, 68] on button "釘選頁面" at bounding box center [67, 66] width 125 height 35
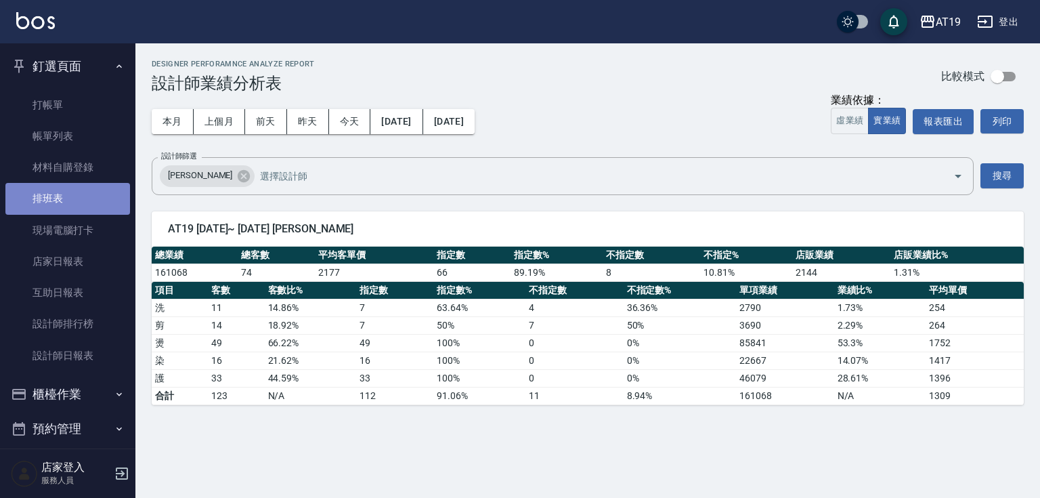
click at [78, 198] on link "排班表" at bounding box center [67, 198] width 125 height 31
